Goal: Answer question/provide support: Share knowledge or assist other users

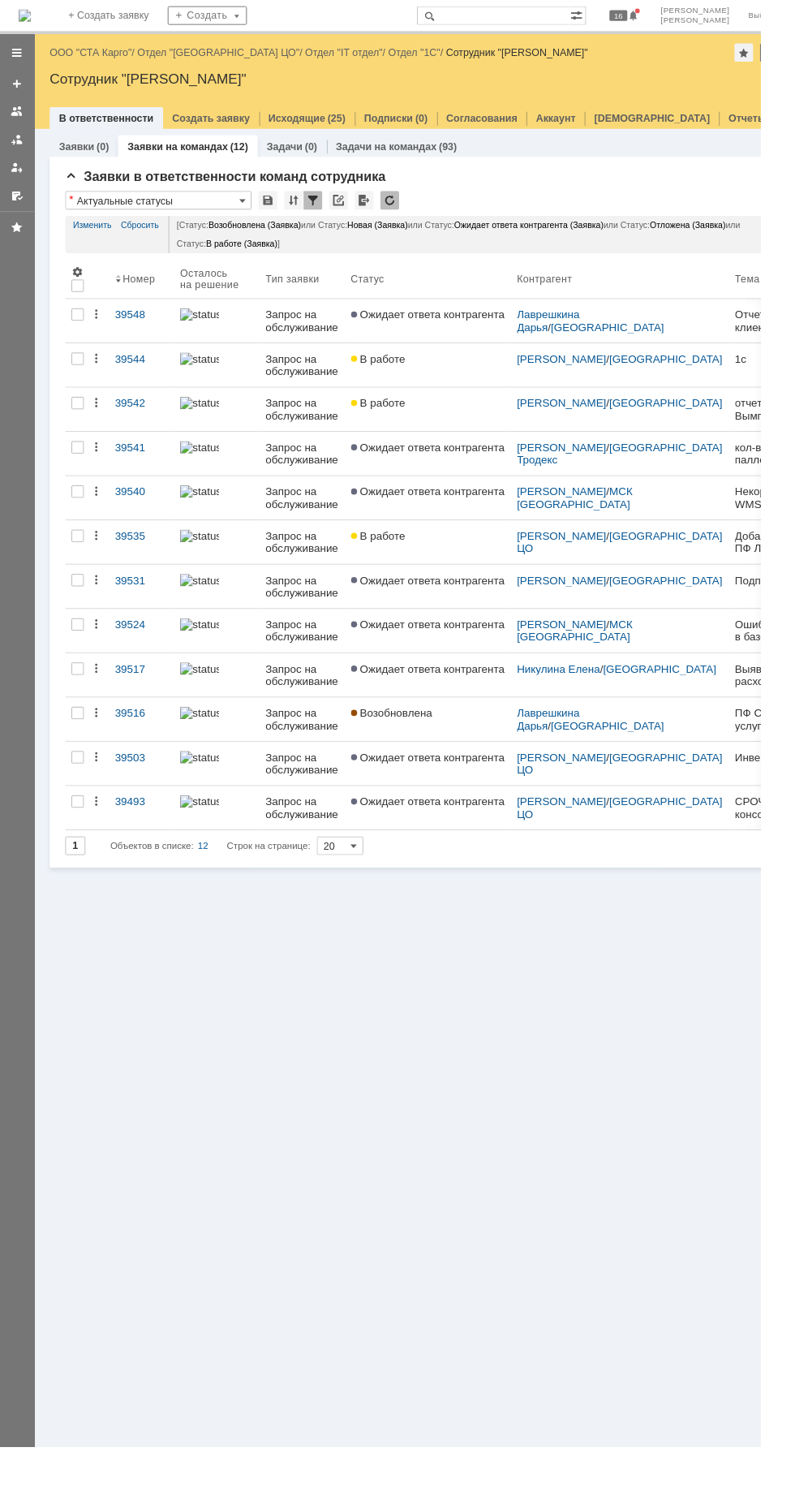
click at [77, 54] on link "ООО "СТА Карго"" at bounding box center [95, 55] width 86 height 12
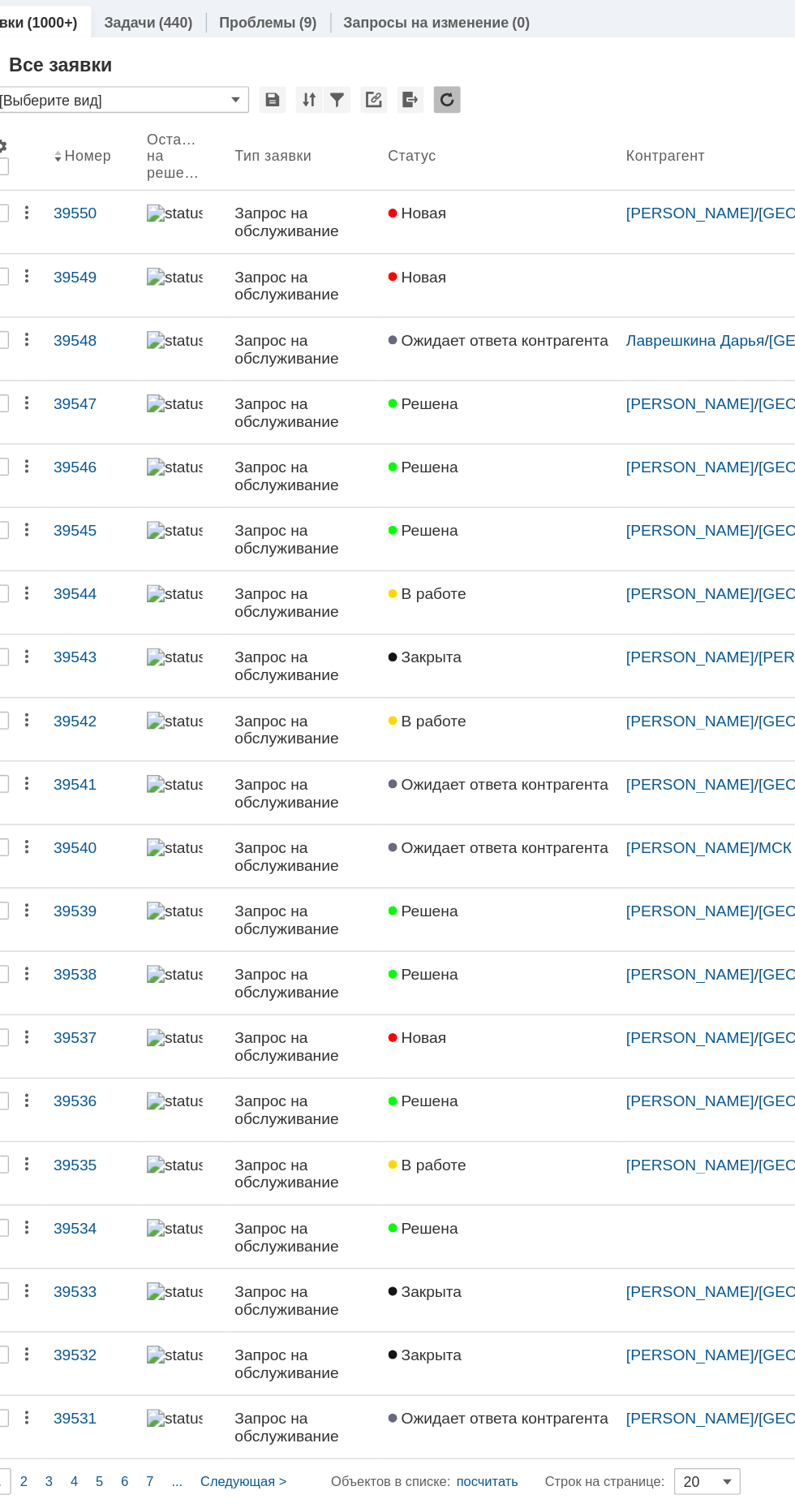
click at [403, 291] on span "Новая" at bounding box center [386, 292] width 43 height 13
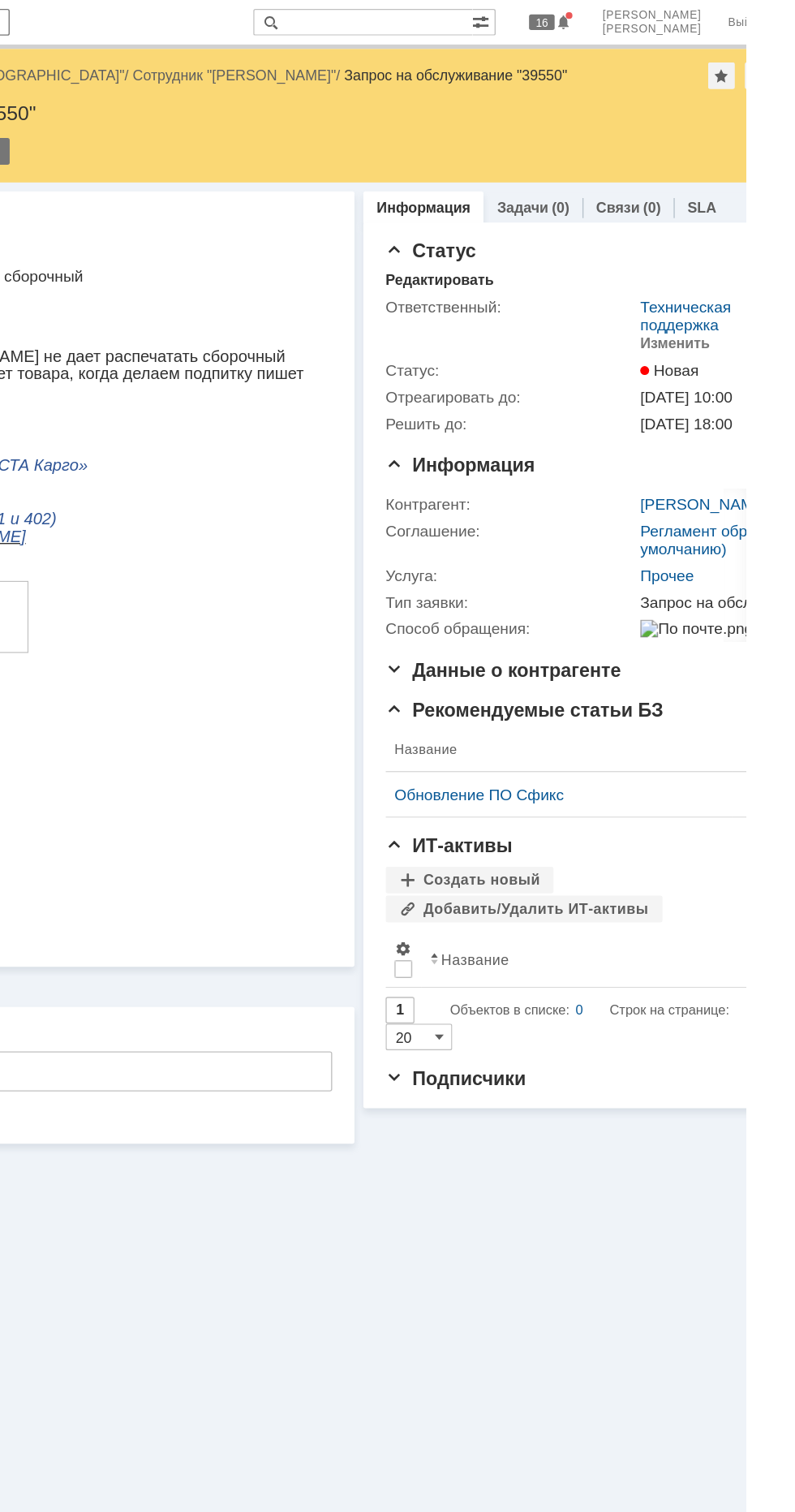
click at [748, 236] on link "Техническая поддержка" at bounding box center [751, 230] width 67 height 26
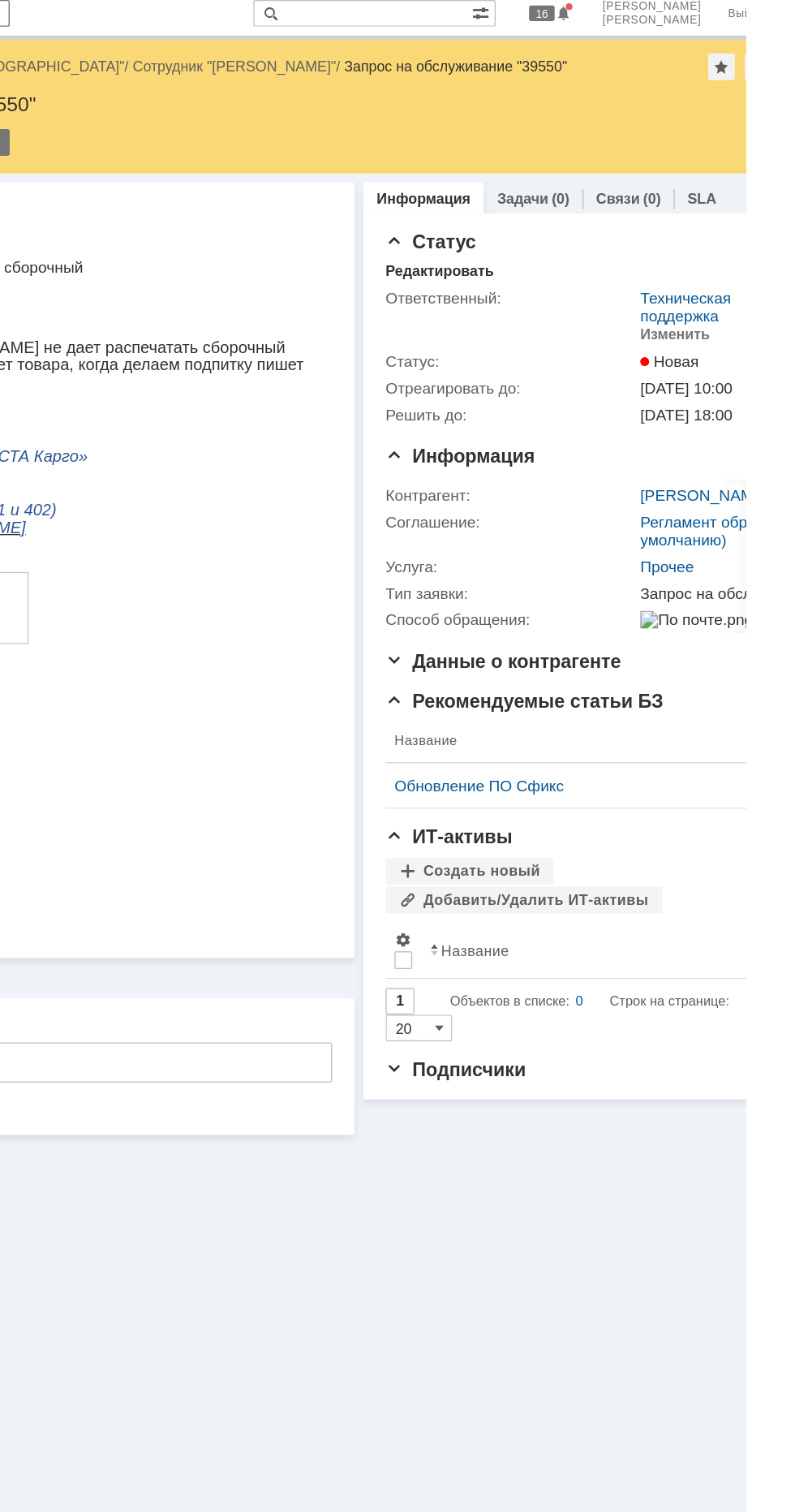
click at [723, 268] on div at bounding box center [721, 271] width 7 height 7
click at [730, 248] on div "Изменить" at bounding box center [743, 250] width 51 height 13
